Goal: Task Accomplishment & Management: Use online tool/utility

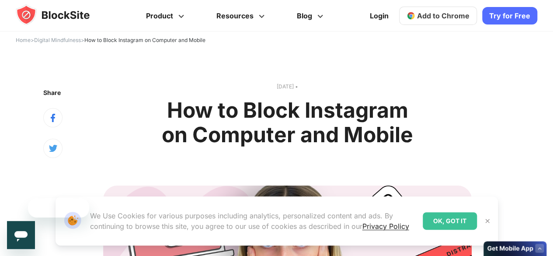
click at [453, 19] on span "Add to Chrome" at bounding box center [443, 15] width 52 height 9
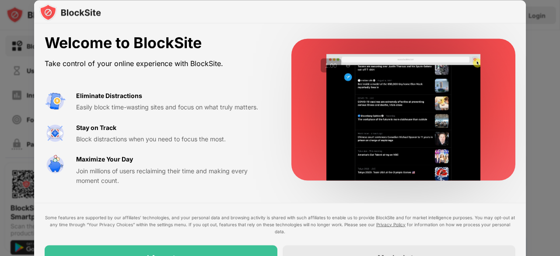
click at [404, 129] on video at bounding box center [403, 117] width 179 height 126
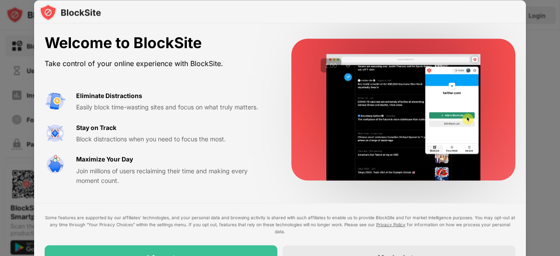
drag, startPoint x: 559, startPoint y: 24, endPoint x: 559, endPoint y: 83, distance: 58.2
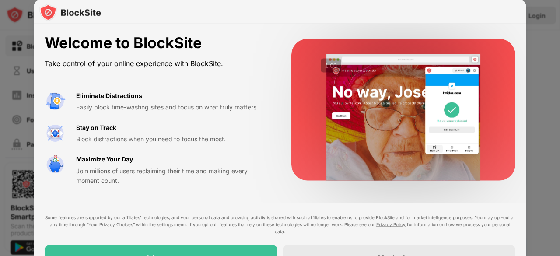
click at [559, 83] on div at bounding box center [280, 128] width 560 height 256
